Goal: Find specific page/section: Find specific page/section

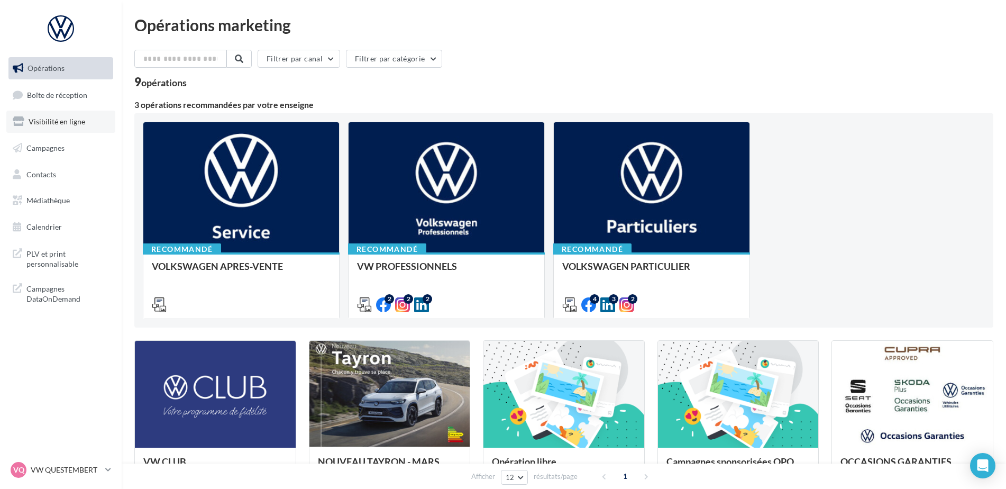
click at [82, 122] on span "Visibilité en ligne" at bounding box center [57, 121] width 57 height 9
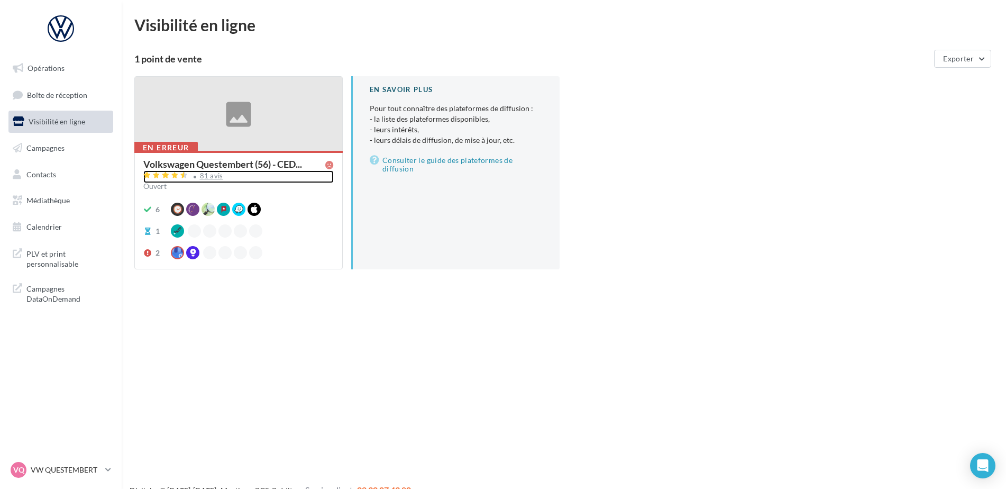
click at [215, 182] on div "81 avis" at bounding box center [238, 176] width 190 height 13
